Goal: Navigation & Orientation: Find specific page/section

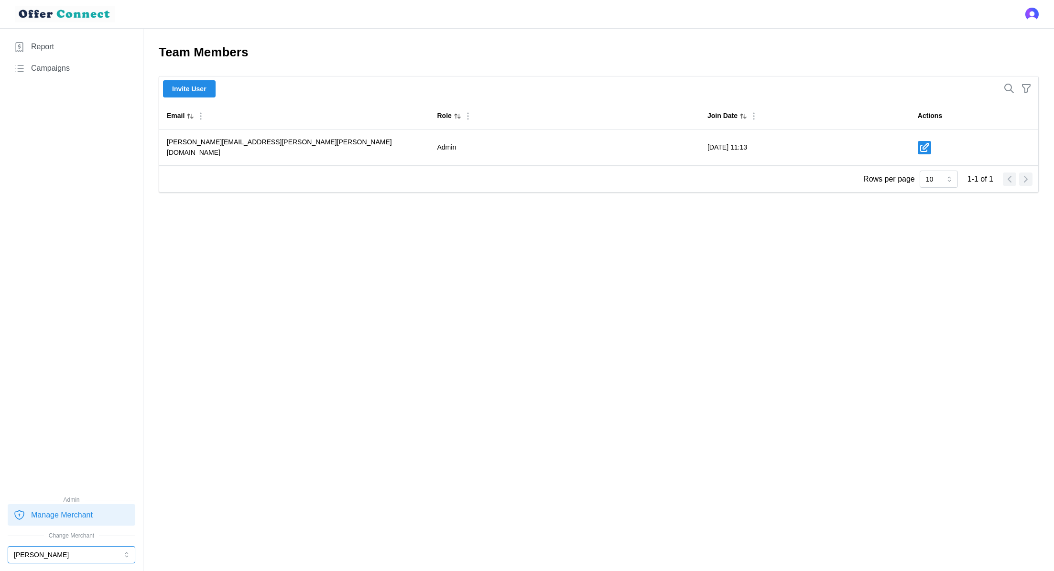
click at [37, 558] on button "[PERSON_NAME]" at bounding box center [72, 554] width 128 height 17
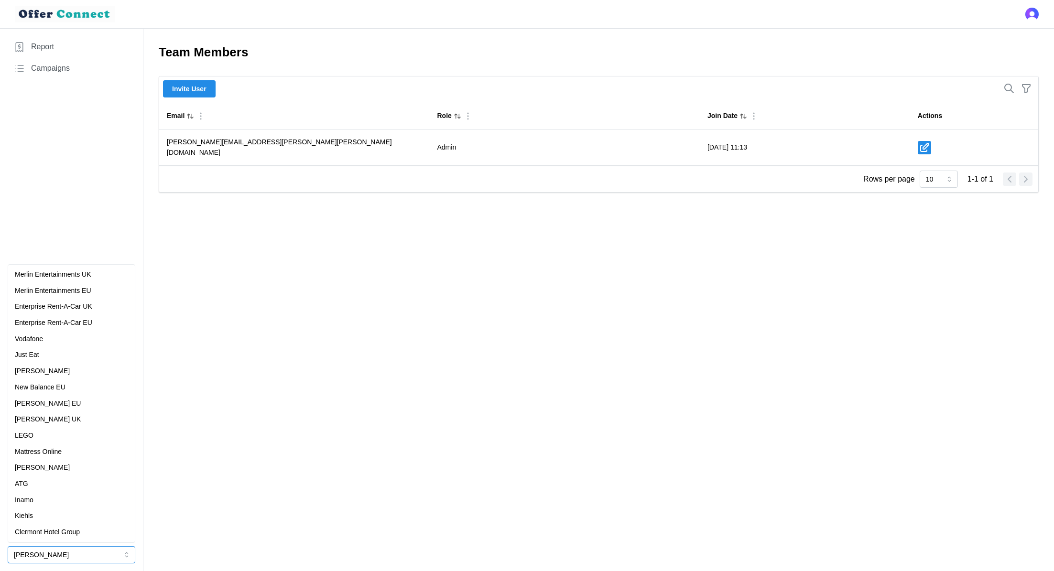
click at [35, 359] on p "Just Eat" at bounding box center [27, 355] width 24 height 11
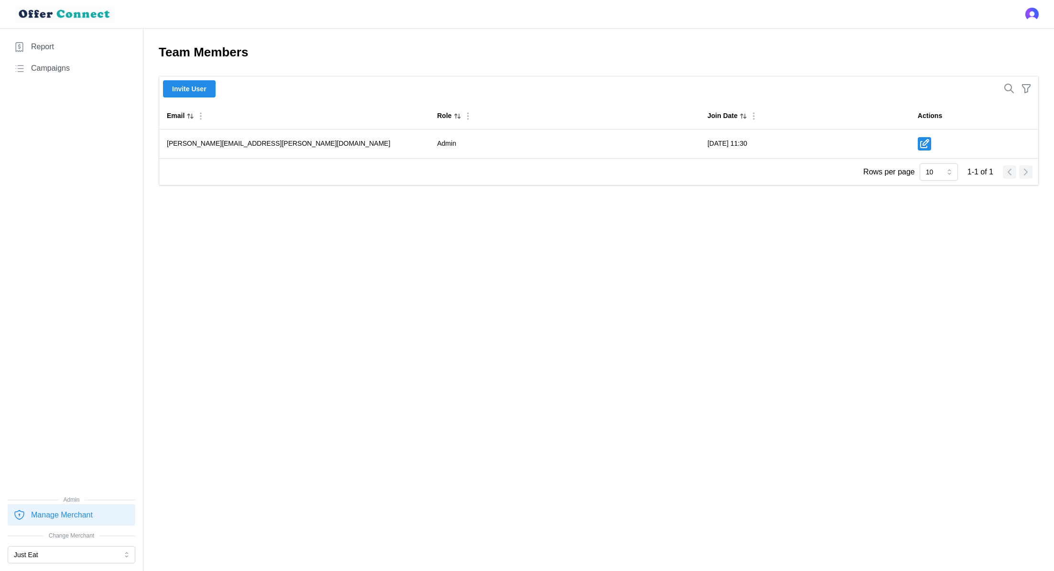
click at [68, 69] on span "Campaigns" at bounding box center [50, 69] width 39 height 12
click at [57, 64] on span "Campaigns" at bounding box center [50, 69] width 39 height 12
click at [51, 60] on link "Campaigns" at bounding box center [72, 69] width 128 height 22
click at [41, 45] on span "Report" at bounding box center [42, 47] width 23 height 12
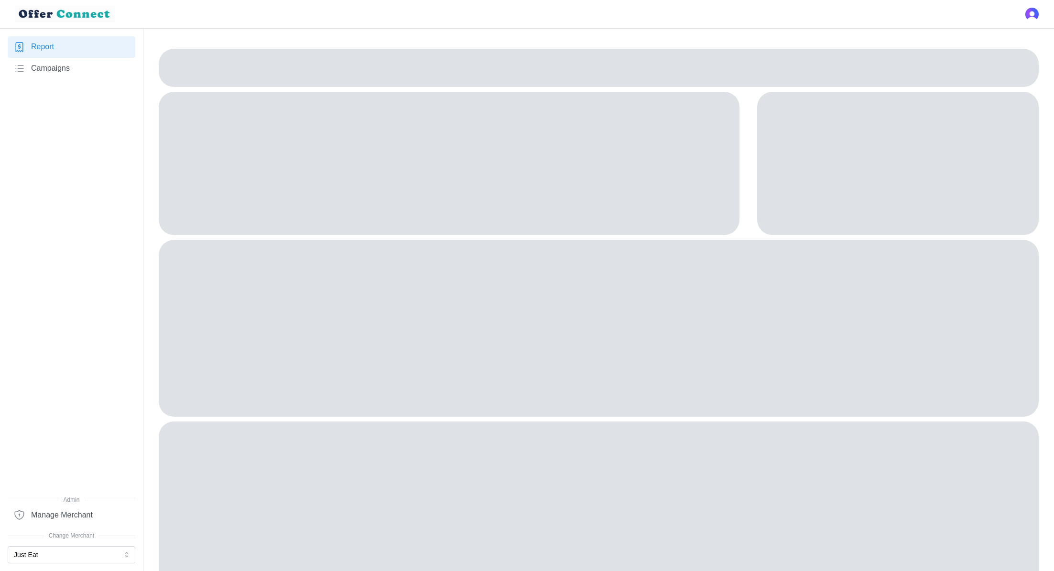
click at [46, 71] on span "Campaigns" at bounding box center [50, 69] width 39 height 12
